Goal: Task Accomplishment & Management: Use online tool/utility

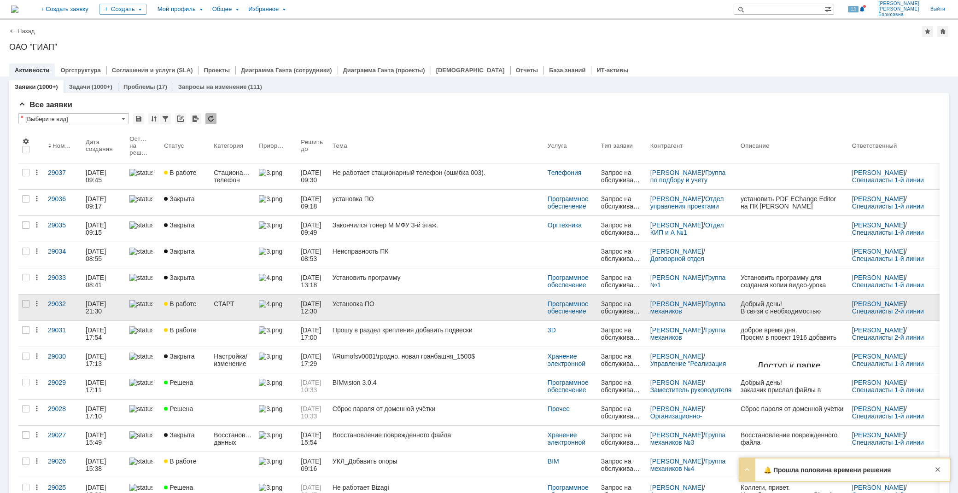
click at [352, 309] on link "Установка ПО" at bounding box center [436, 308] width 215 height 26
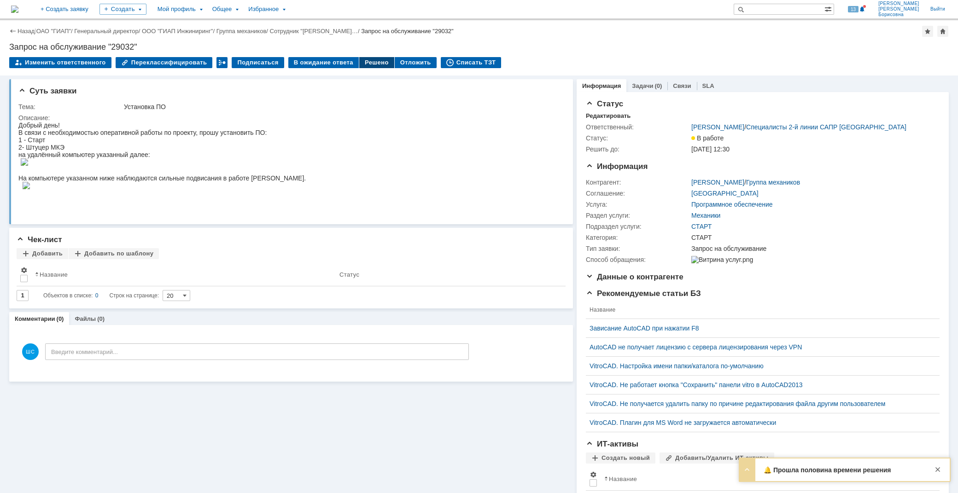
click at [367, 61] on div "Решено" at bounding box center [376, 62] width 35 height 11
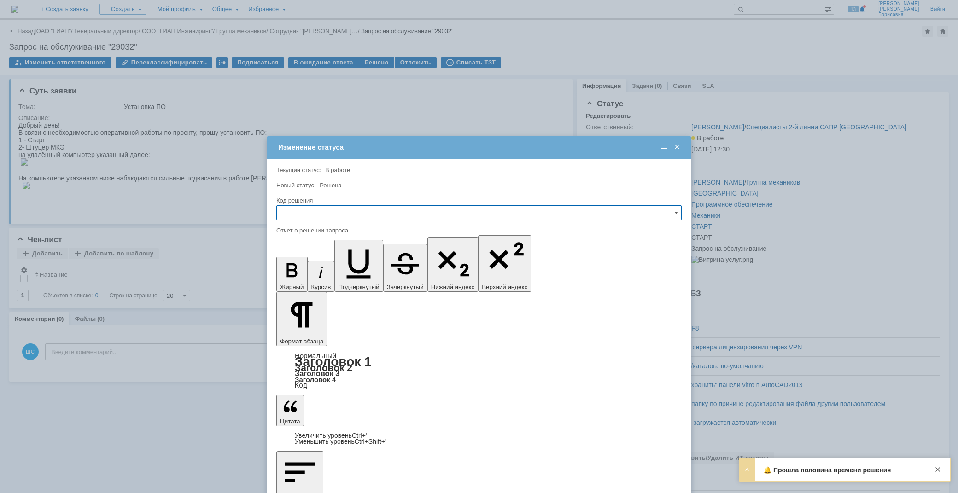
click at [307, 212] on input "text" at bounding box center [478, 212] width 405 height 15
click at [298, 270] on div "Решено" at bounding box center [479, 275] width 404 height 15
type input "Решено"
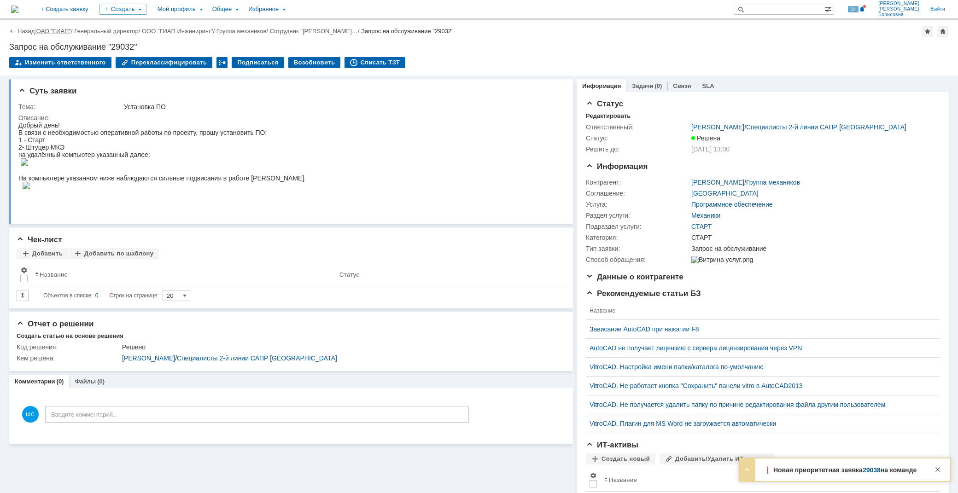
click at [47, 30] on link "ОАО "ГИАП"" at bounding box center [53, 31] width 35 height 7
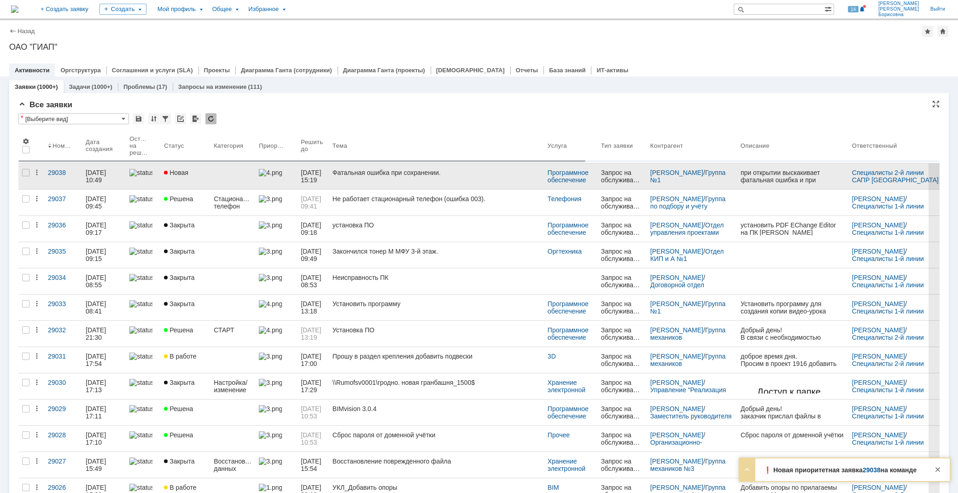
click at [423, 173] on div "Фатальная ошибка при сохранении." at bounding box center [436, 172] width 208 height 7
